Goal: Use online tool/utility: Utilize a website feature to perform a specific function

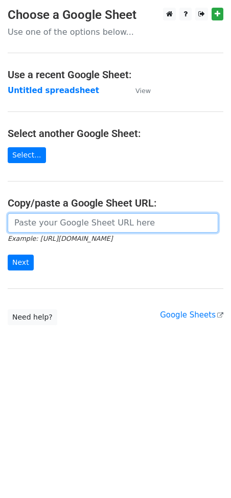
click at [80, 222] on input "url" at bounding box center [113, 222] width 211 height 19
paste input "https://docs.google.com/spreadsheets/d/1NtCWQtMcVBNWmPKGjWEPP9sWdpPhM8Qdu8ghAxU…"
type input "https://docs.google.com/spreadsheets/d/1NtCWQtMcVBNWmPKGjWEPP9sWdpPhM8Qdu8ghAxU…"
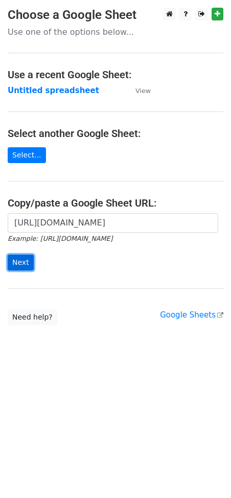
click at [21, 266] on input "Next" at bounding box center [21, 263] width 26 height 16
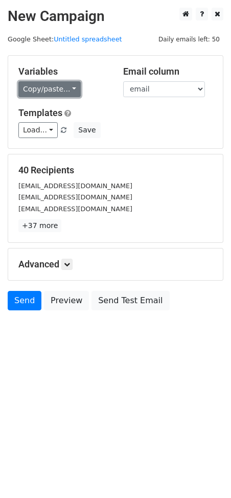
click at [61, 84] on link "Copy/paste..." at bounding box center [49, 89] width 62 height 16
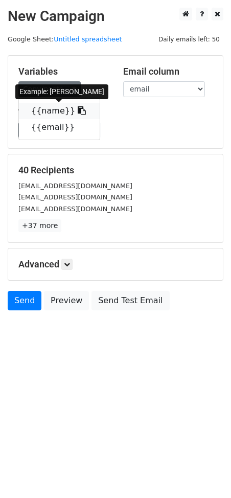
click at [78, 109] on icon at bounding box center [82, 110] width 8 height 8
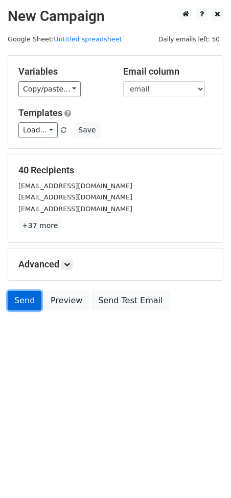
click at [22, 308] on link "Send" at bounding box center [25, 300] width 34 height 19
